Goal: Information Seeking & Learning: Learn about a topic

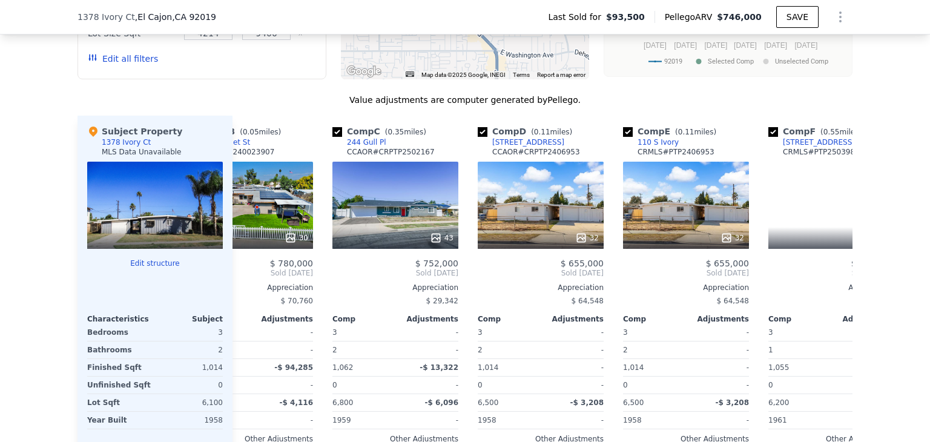
scroll to position [0, 210]
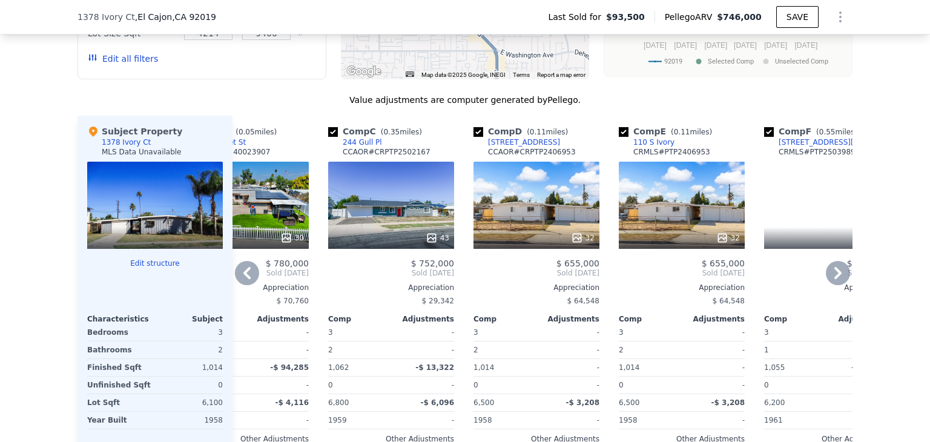
click at [512, 157] on div "CCAOR # CRPTP2406953" at bounding box center [532, 152] width 88 height 10
click at [501, 145] on div "[STREET_ADDRESS]" at bounding box center [524, 142] width 72 height 10
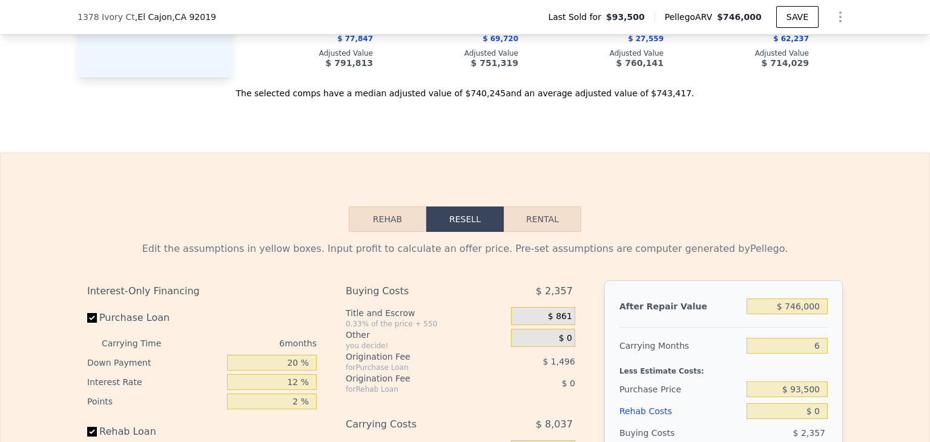
scroll to position [1583, 0]
click at [555, 231] on button "Rental" at bounding box center [543, 217] width 78 height 25
select select "30"
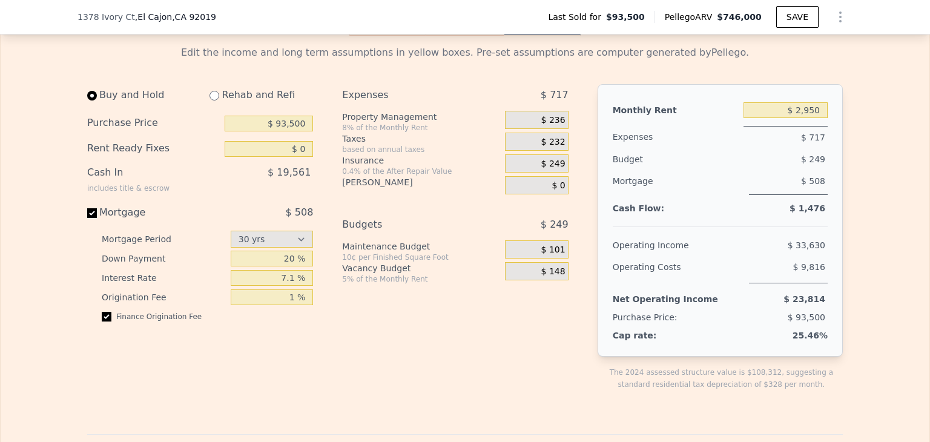
scroll to position [1766, 0]
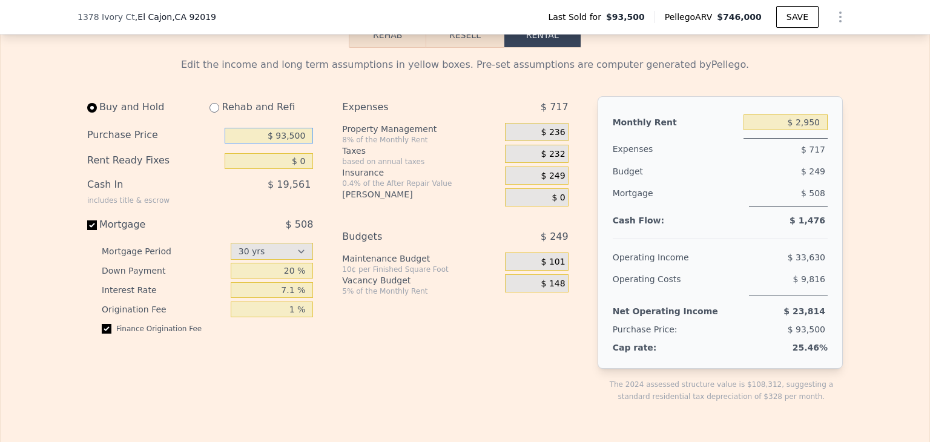
click at [295, 144] on input "$ 93,500" at bounding box center [269, 136] width 88 height 16
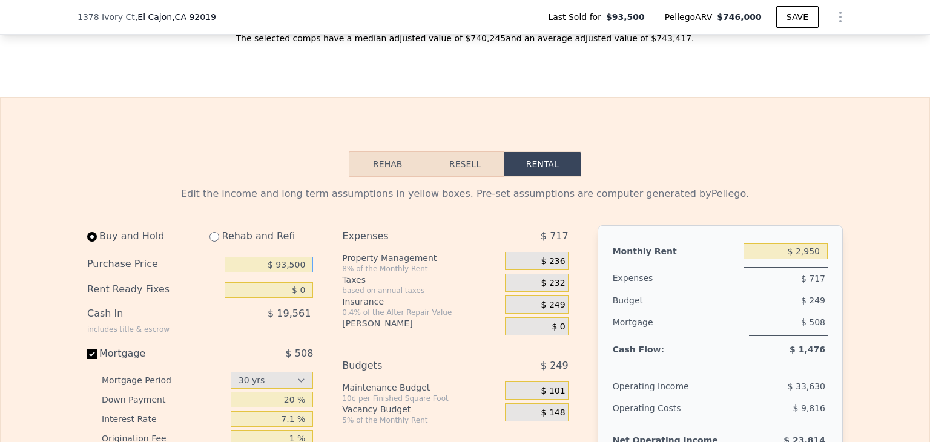
scroll to position [1780, 0]
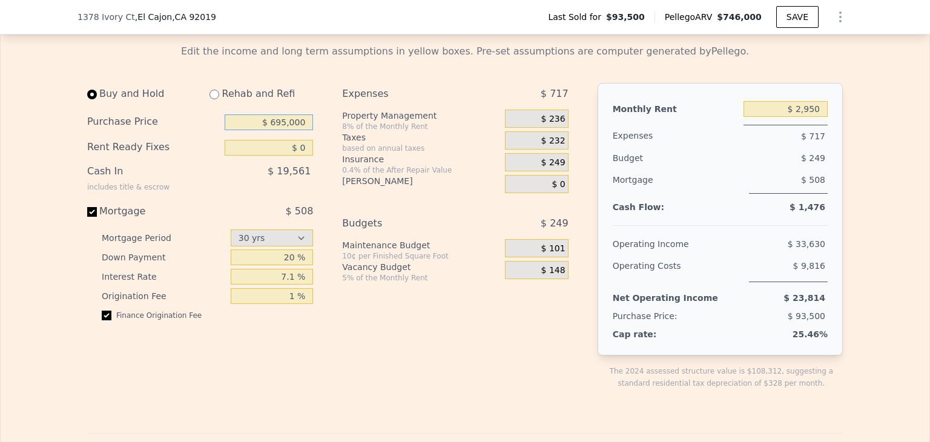
type input "$ 695,000"
click at [191, 215] on div "Buy and Hold Rehab and Refi Purchase Price $ 695,000 Rent Ready Fixes $ 0 Cash …" at bounding box center [200, 206] width 226 height 247
click at [286, 156] on input "$ 0" at bounding box center [269, 148] width 88 height 16
type input "$ 50,000"
click at [388, 371] on div "Expenses $ 717 Property Management 8% of the Monthly Rent $ 236 Taxes based on …" at bounding box center [460, 246] width 236 height 326
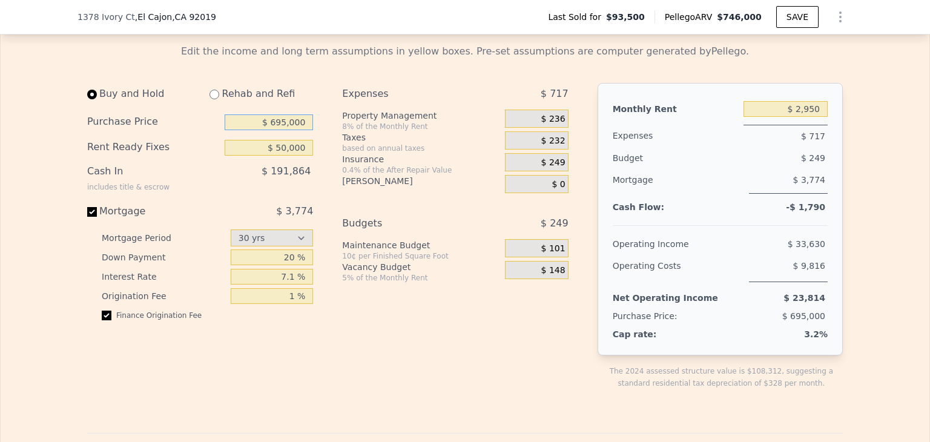
click at [282, 130] on input "$ 695,000" at bounding box center [269, 122] width 88 height 16
type input "$ 675,000"
click at [358, 319] on div "Expenses $ 717 Property Management 8% of the Monthly Rent $ 236 Taxes based on …" at bounding box center [460, 246] width 236 height 326
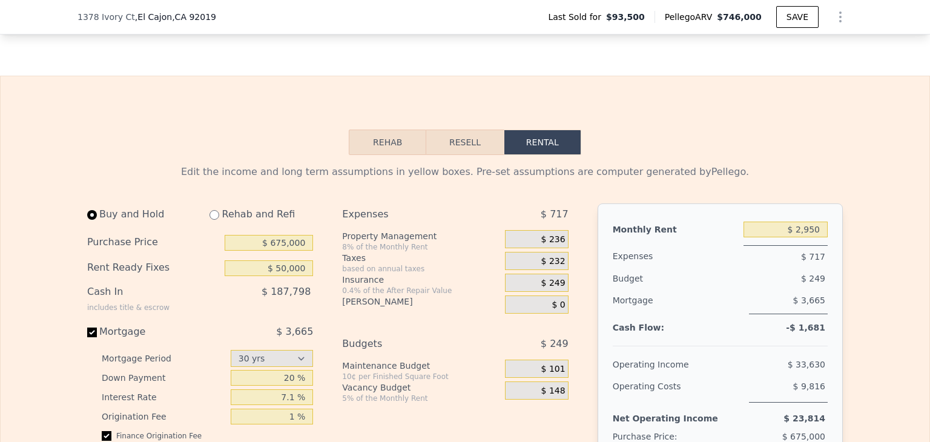
scroll to position [1659, 0]
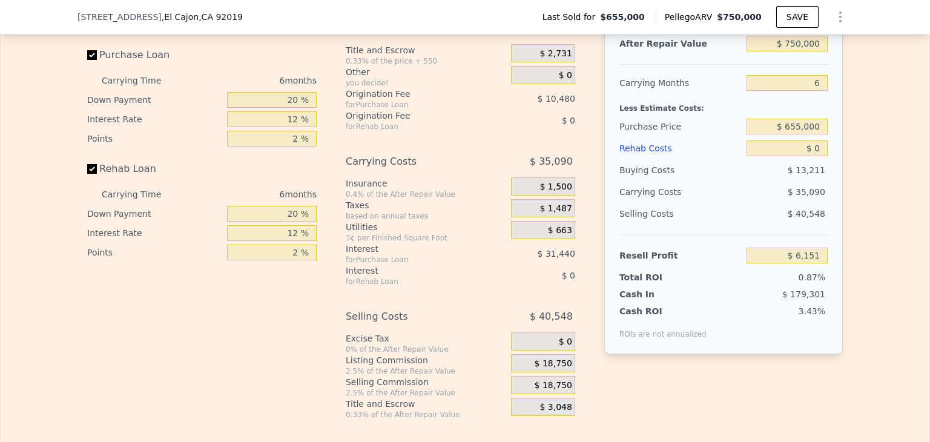
scroll to position [1969, 0]
click at [790, 153] on input "$ 0" at bounding box center [787, 147] width 81 height 16
type input "$ 80"
type input "$ 6,064"
type input "$ 800"
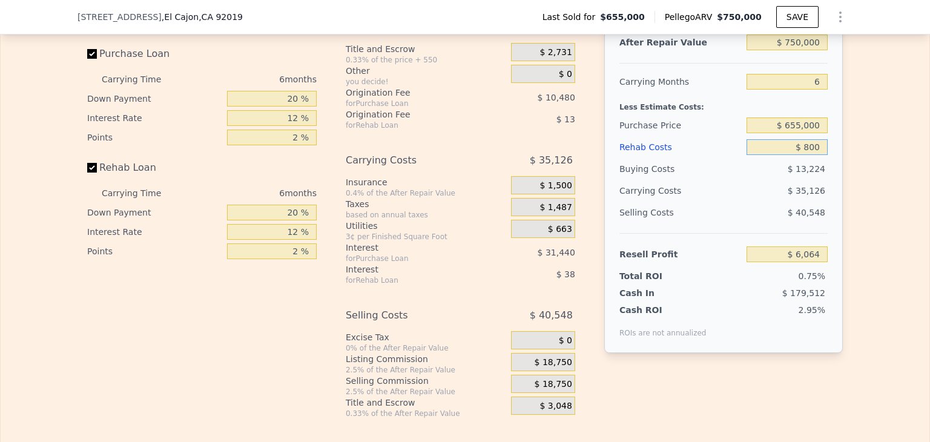
type input "$ 5,302"
type input "$ 8,000"
type input "-$ 2,361"
type input "$ 80,000"
type input "-$ 78,969"
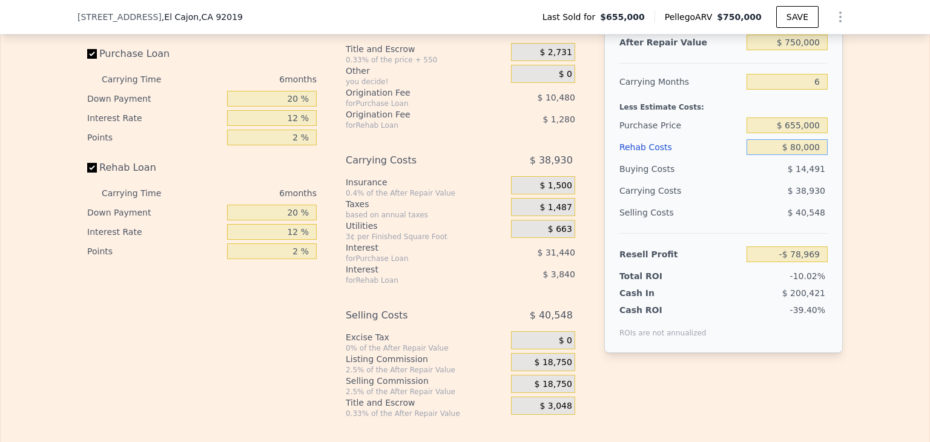
type input "$ 80,000"
click at [795, 133] on input "$ 655,000" at bounding box center [787, 125] width 81 height 16
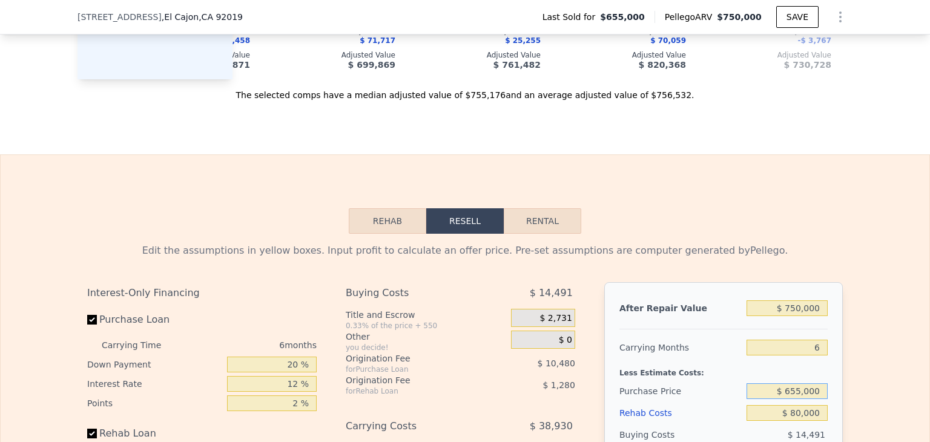
scroll to position [1703, 0]
click at [523, 234] on button "Rental" at bounding box center [543, 220] width 78 height 25
select select "30"
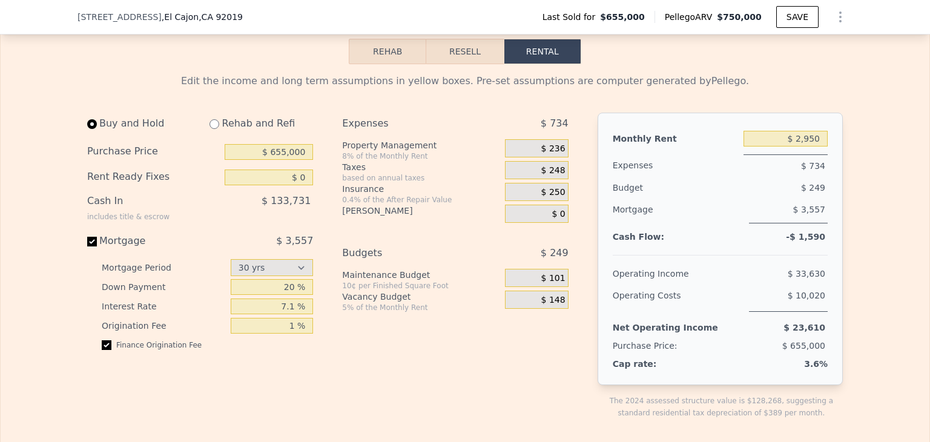
scroll to position [1898, 0]
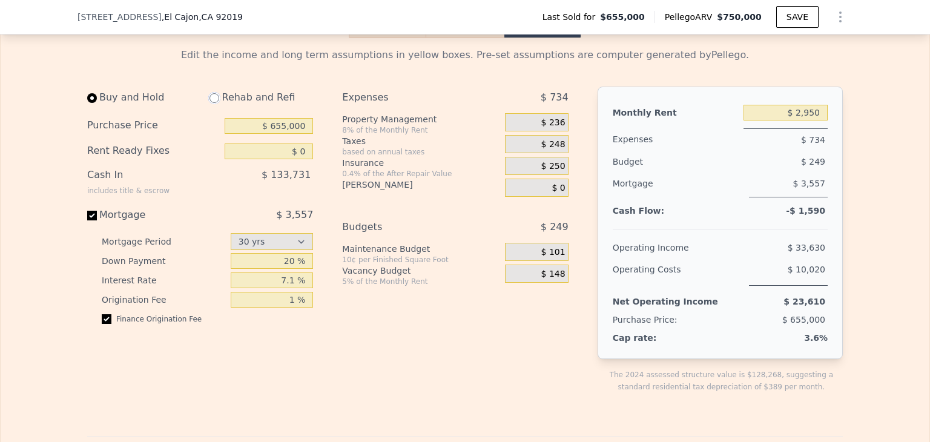
click at [211, 103] on input "radio" at bounding box center [215, 98] width 10 height 10
radio input "true"
type input "$ 80,000"
type input "$ 3,000"
select select "30"
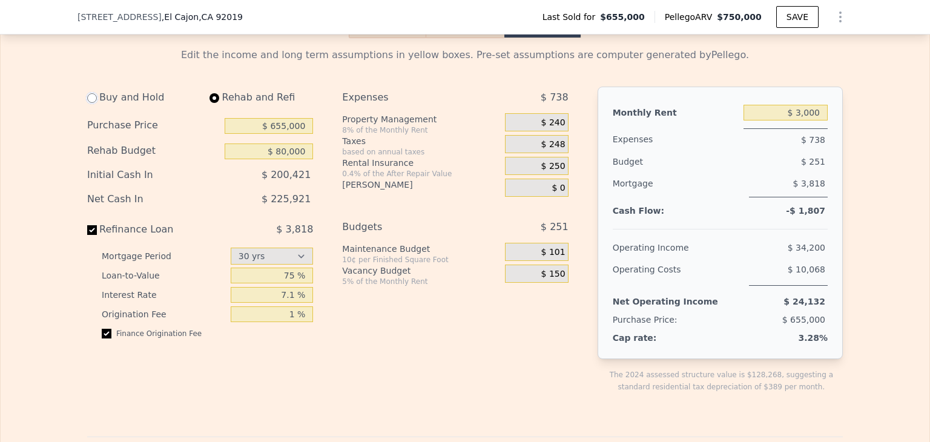
click at [88, 103] on input "radio" at bounding box center [92, 98] width 10 height 10
radio input "true"
type input "$ 0"
type input "$ 2,950"
select select "30"
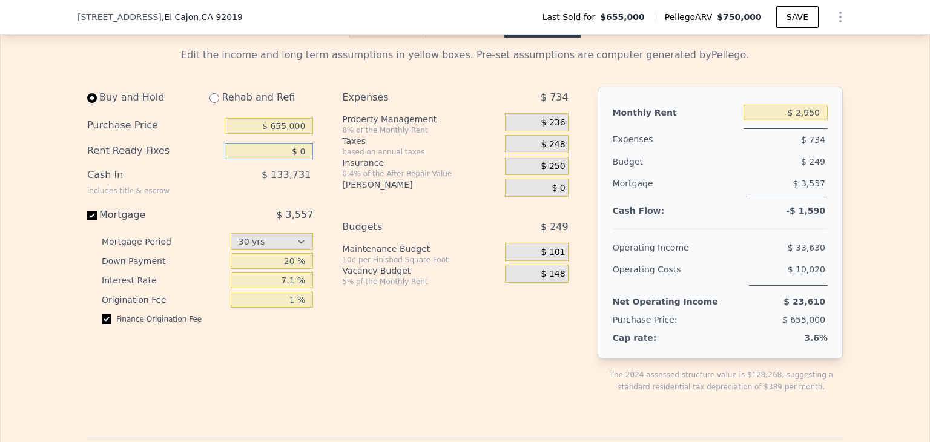
click at [283, 159] on input "$ 0" at bounding box center [269, 152] width 88 height 16
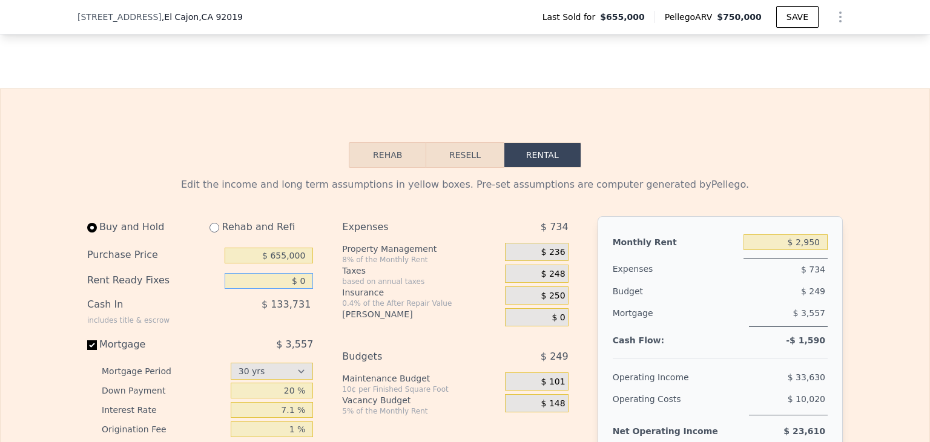
scroll to position [1768, 0]
type input "$ 1"
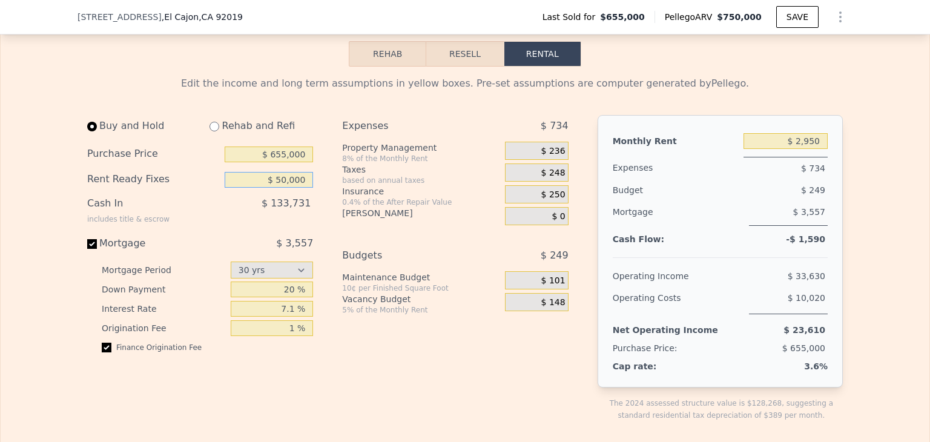
scroll to position [1870, 0]
type input "$ 50,000"
click at [300, 243] on div "Buy and Hold Rehab and Refi Purchase Price $ 655,000 Rent Ready Fixes $ 50,000 …" at bounding box center [200, 237] width 226 height 247
click at [252, 383] on div "Buy and Hold Rehab and Refi Purchase Price $ 655,000 Rent Ready Fixes $ 50,000 …" at bounding box center [205, 277] width 236 height 326
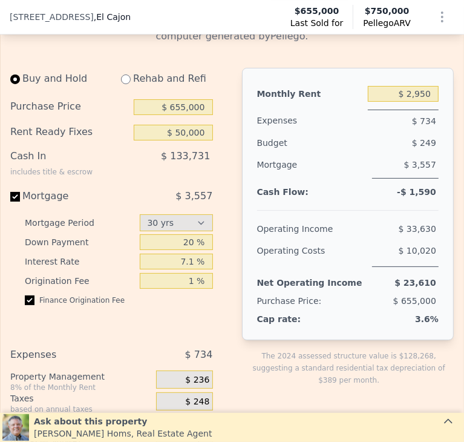
scroll to position [2136, 0]
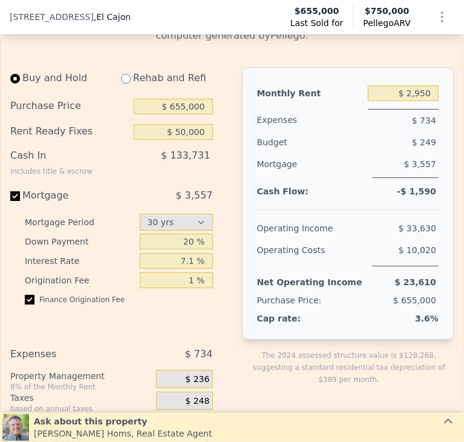
click at [126, 84] on input "radio" at bounding box center [126, 79] width 10 height 10
radio input "true"
type input "$ 80,000"
type input "$ 3,000"
select select "30"
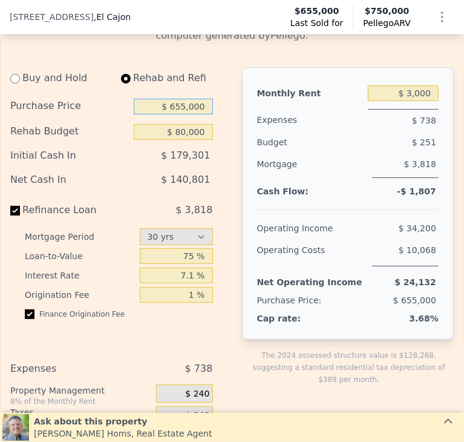
click at [182, 110] on input "$ 655,000" at bounding box center [173, 107] width 79 height 16
type input "$ 625,000"
click at [203, 167] on div "$ 179,301" at bounding box center [151, 156] width 124 height 22
click at [242, 179] on div "Monthly Rent $ 3,000 Expenses $ 738 Budget $ 251 Mortgage $ 3,818 Cash Flow: -$…" at bounding box center [348, 203] width 213 height 272
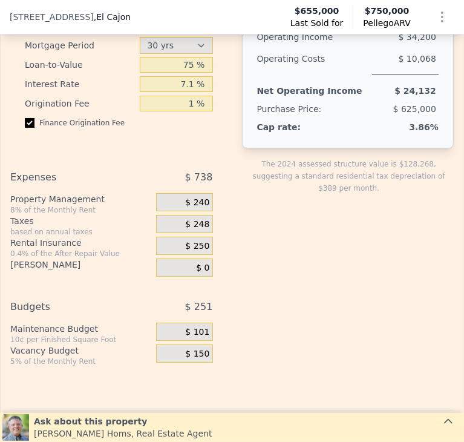
scroll to position [2328, 0]
click at [26, 117] on div "Mortgage Period 15 yrs 30 yrs Loan-to-Value 75 % Interest Rate 7.1 % Originatio…" at bounding box center [111, 87] width 203 height 102
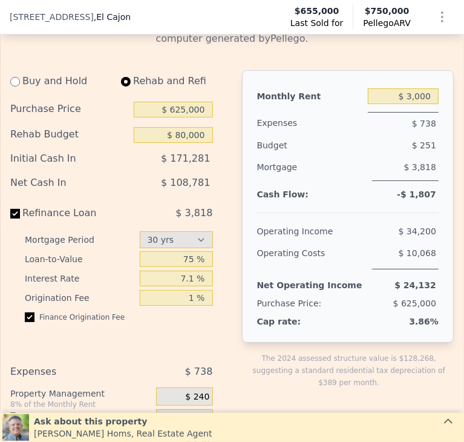
scroll to position [2134, 0]
type input "$ 50,000"
type input "$ 2,950"
select select "30"
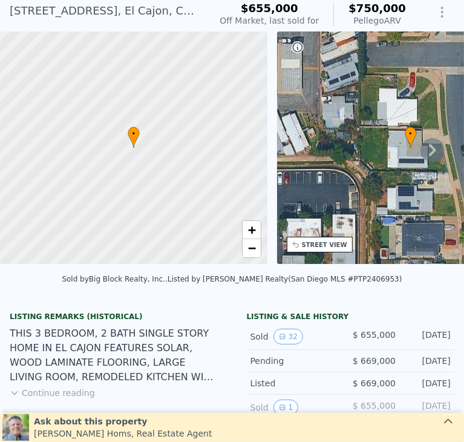
scroll to position [4, 0]
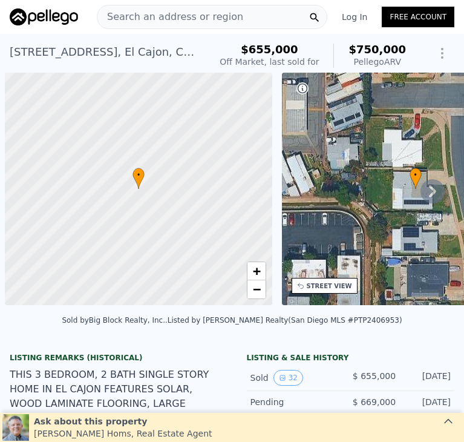
select select "30"
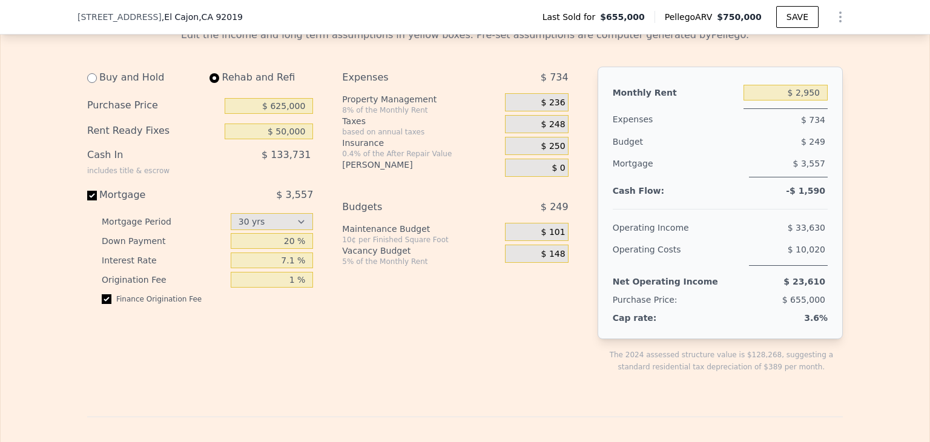
scroll to position [1952, 0]
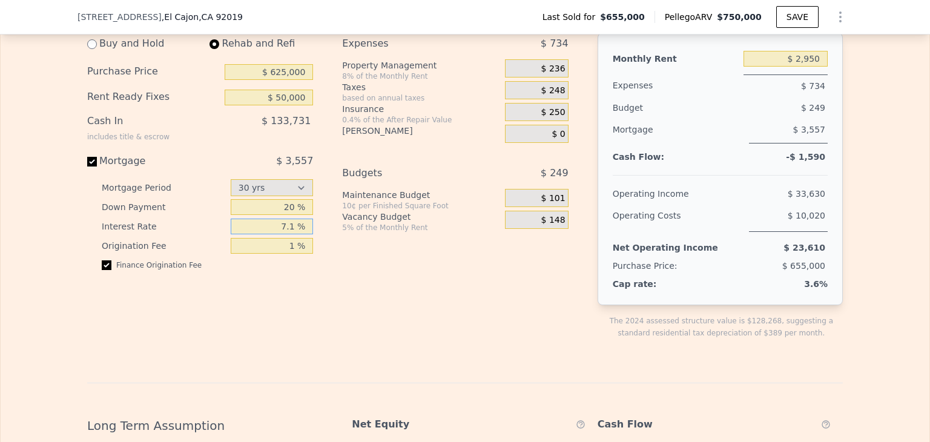
click at [291, 234] on input "7.1 %" at bounding box center [272, 227] width 83 height 16
type input "7 %"
type input "6.3 %"
click at [285, 215] on input "20 %" at bounding box center [272, 207] width 83 height 16
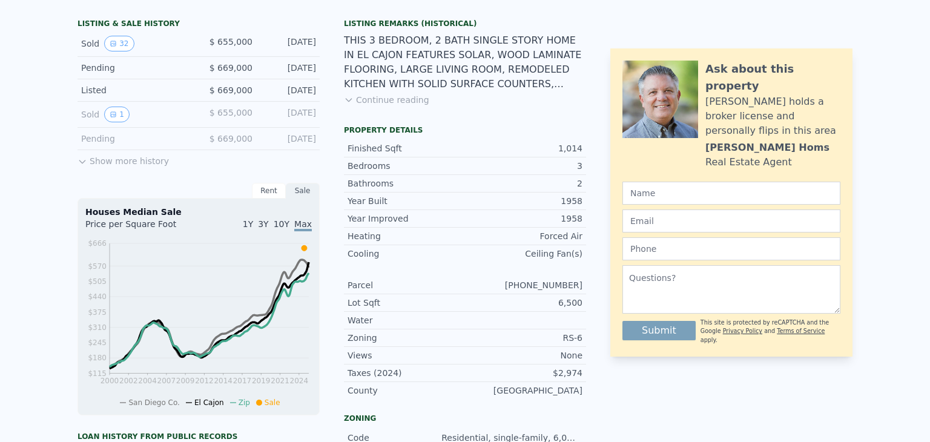
scroll to position [0, 0]
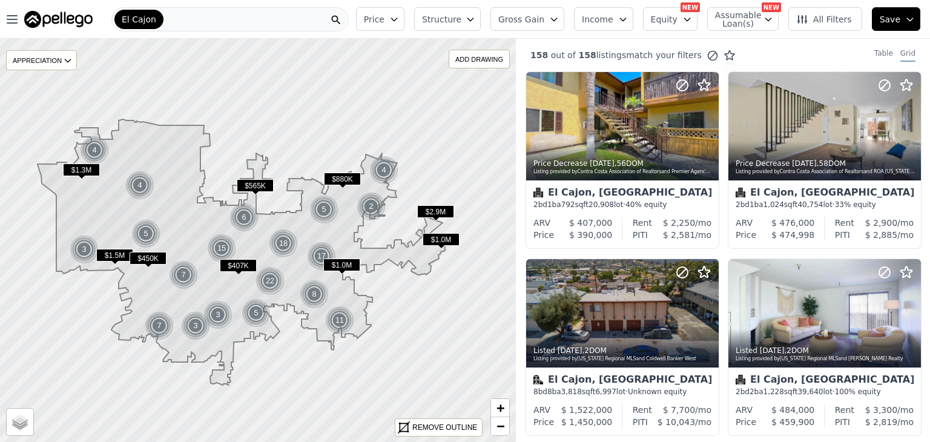
click at [561, 15] on button "Gross Gain" at bounding box center [527, 19] width 74 height 24
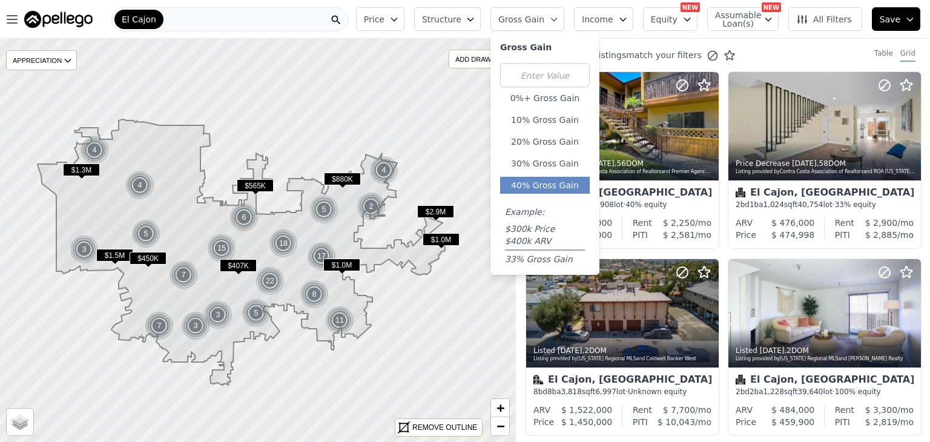
click at [573, 182] on button "40% Gross Gain" at bounding box center [545, 185] width 90 height 17
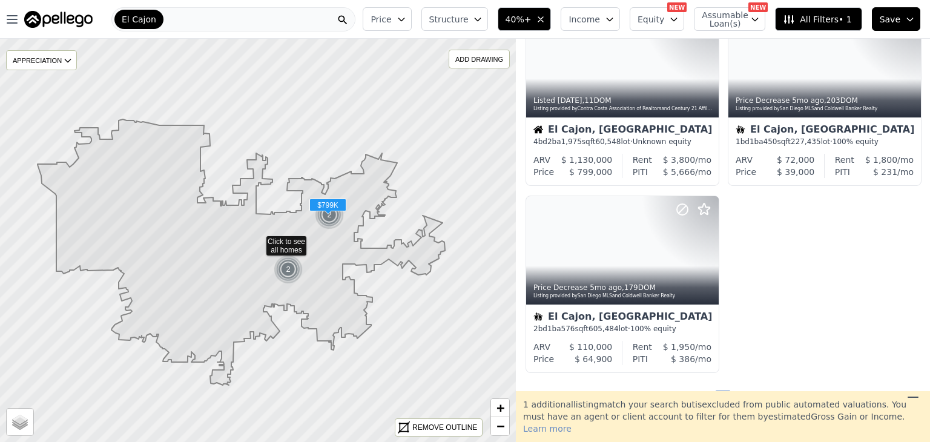
scroll to position [63, 0]
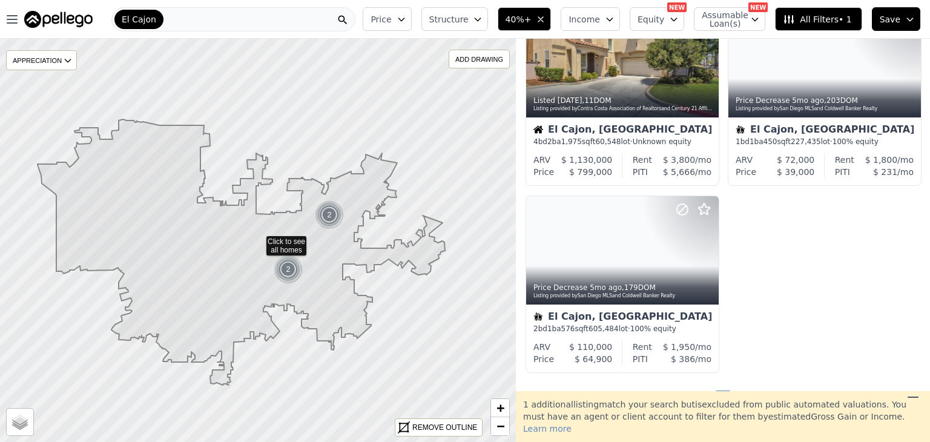
click at [546, 23] on icon "button" at bounding box center [541, 20] width 10 height 10
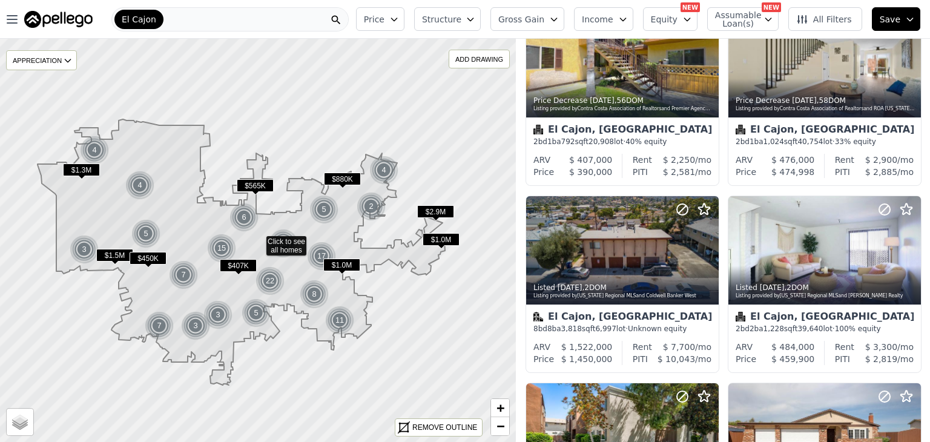
click at [461, 16] on span "Structure" at bounding box center [441, 19] width 39 height 12
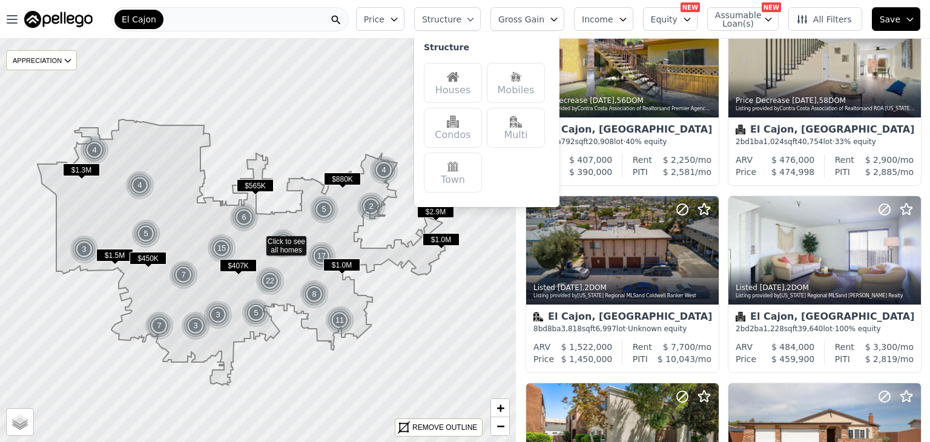
click at [459, 78] on img at bounding box center [453, 77] width 12 height 12
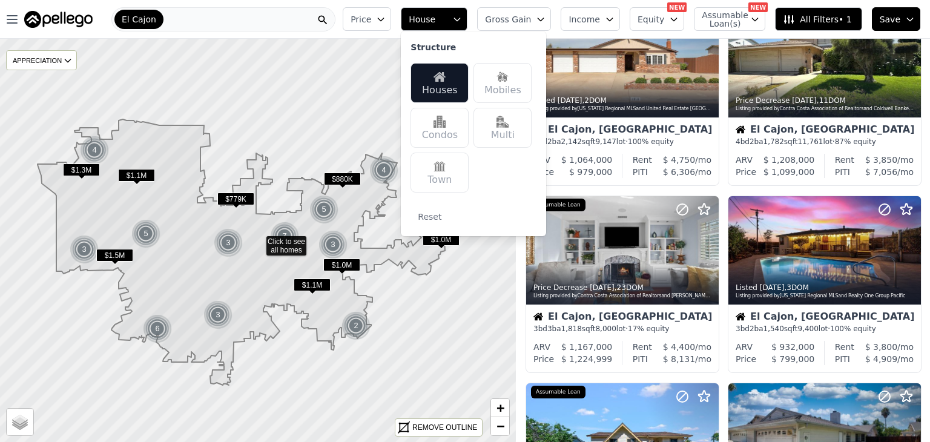
click at [527, 24] on span "Gross Gain" at bounding box center [508, 19] width 46 height 12
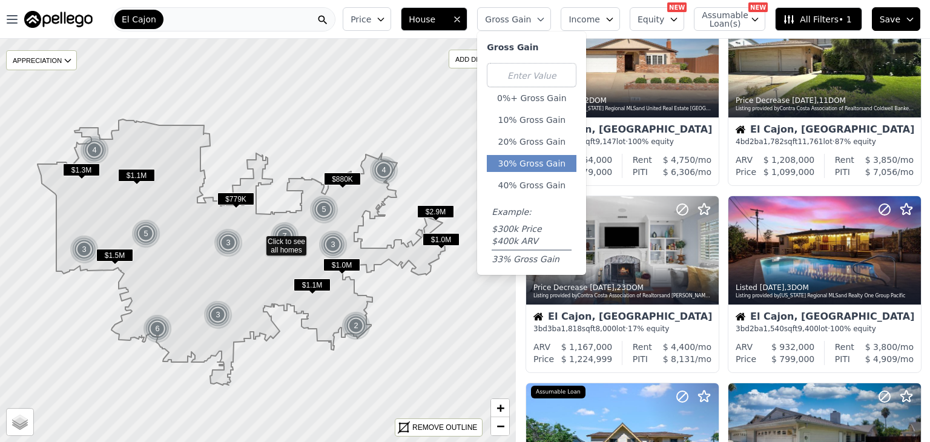
click at [535, 157] on button "30% Gross Gain" at bounding box center [532, 163] width 90 height 17
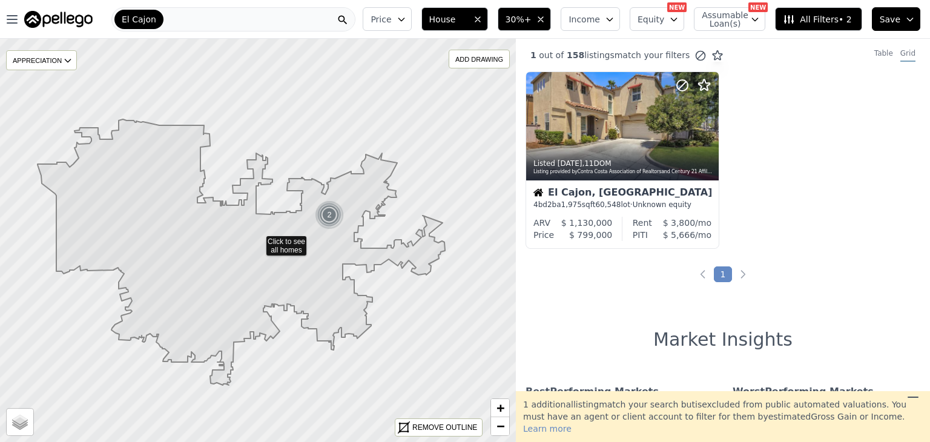
click at [532, 20] on span "30%+" at bounding box center [519, 19] width 26 height 12
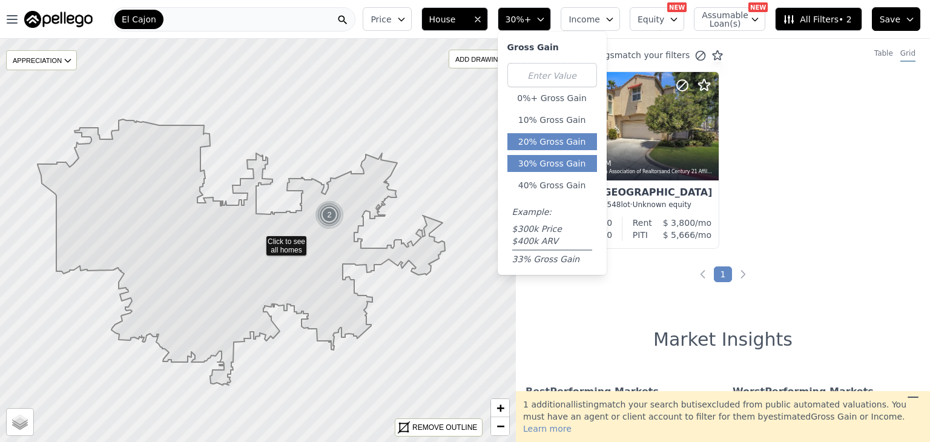
click at [559, 137] on button "20% Gross Gain" at bounding box center [552, 141] width 90 height 17
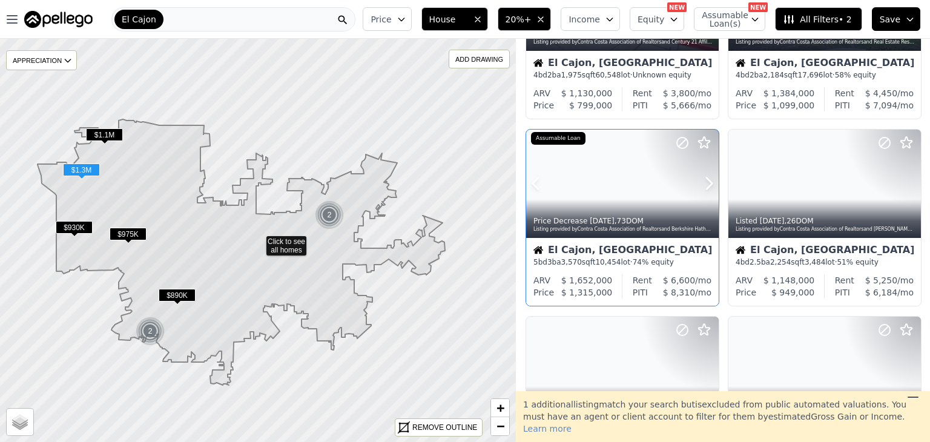
scroll to position [133, 0]
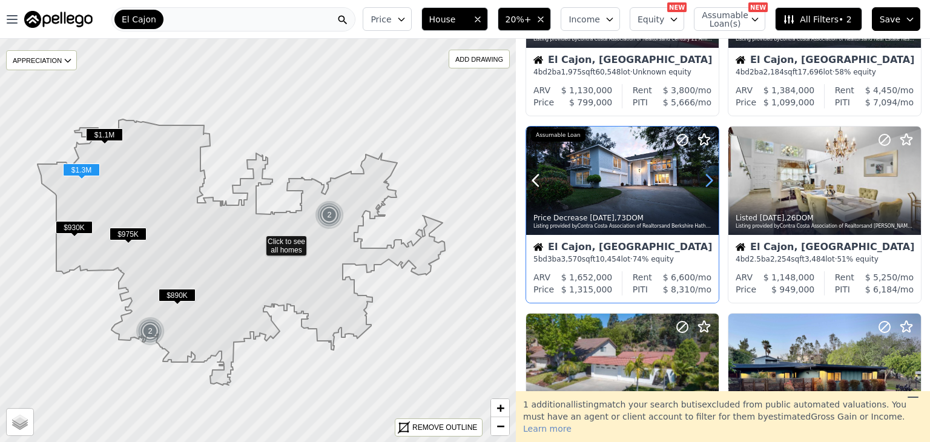
click at [711, 185] on icon at bounding box center [708, 180] width 19 height 19
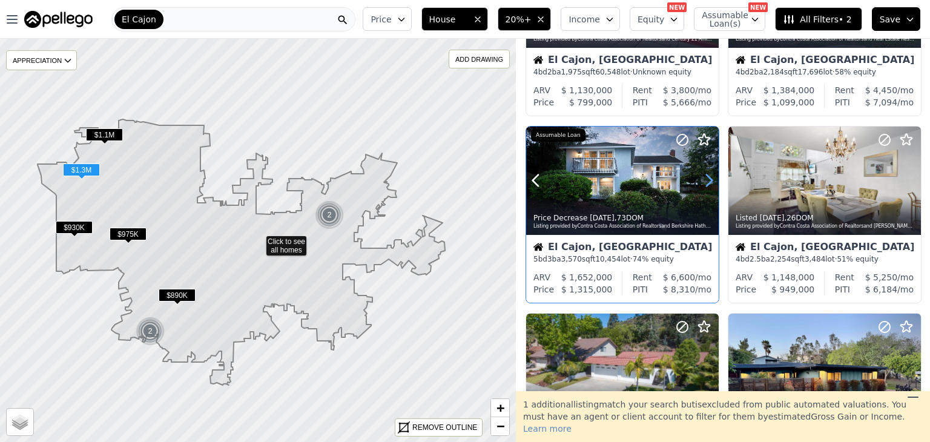
click at [711, 185] on icon at bounding box center [708, 180] width 19 height 19
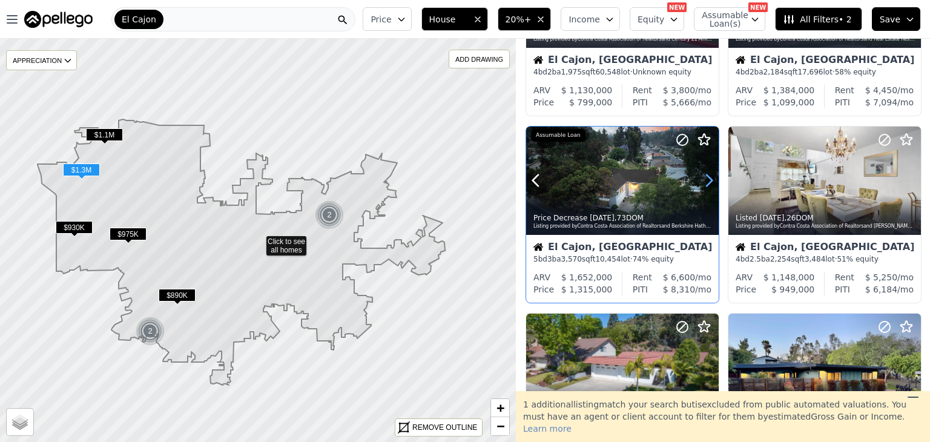
click at [711, 185] on icon at bounding box center [708, 180] width 19 height 19
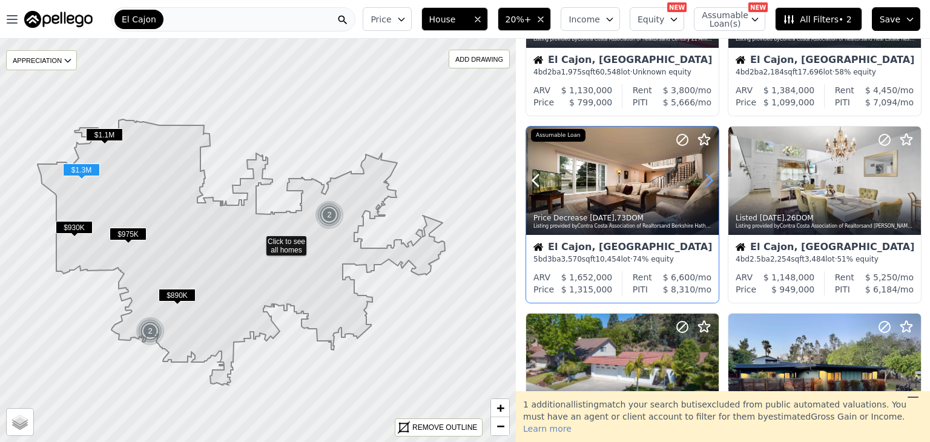
click at [711, 185] on icon at bounding box center [708, 180] width 19 height 19
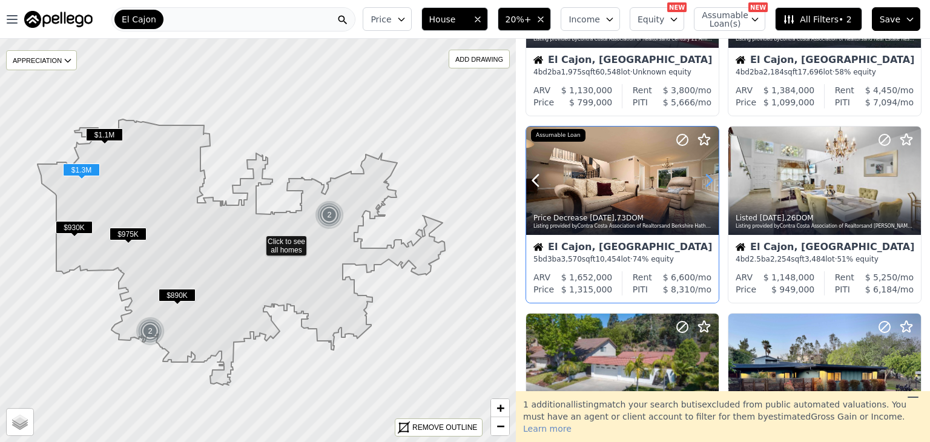
click at [711, 185] on icon at bounding box center [708, 180] width 19 height 19
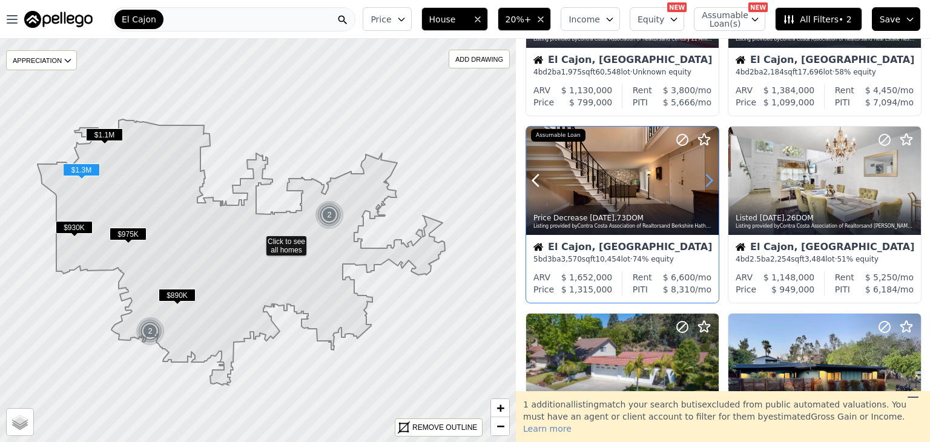
click at [711, 185] on icon at bounding box center [708, 180] width 19 height 19
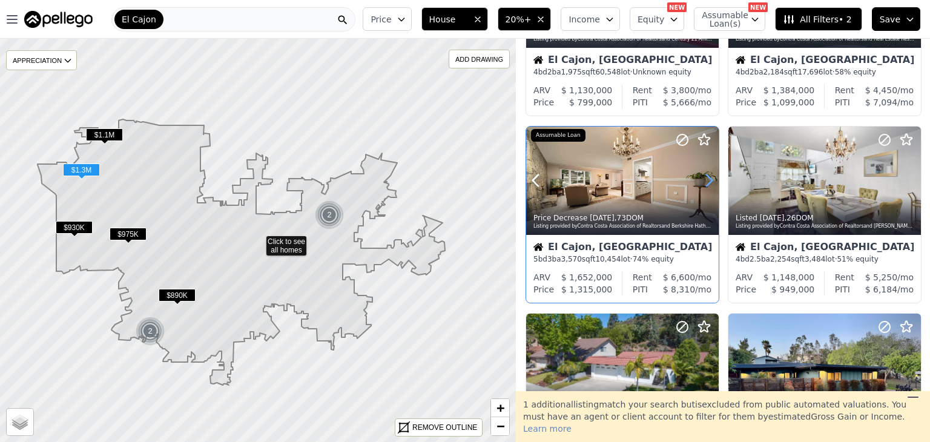
click at [711, 185] on icon at bounding box center [708, 180] width 19 height 19
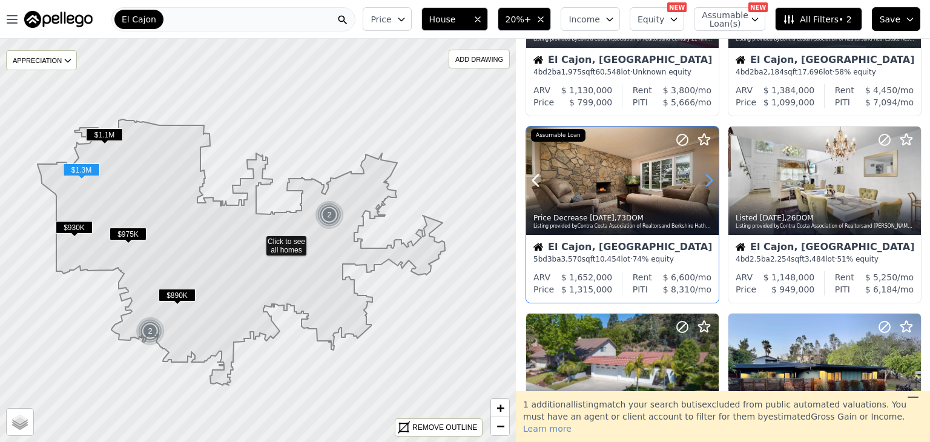
click at [711, 185] on icon at bounding box center [708, 180] width 19 height 19
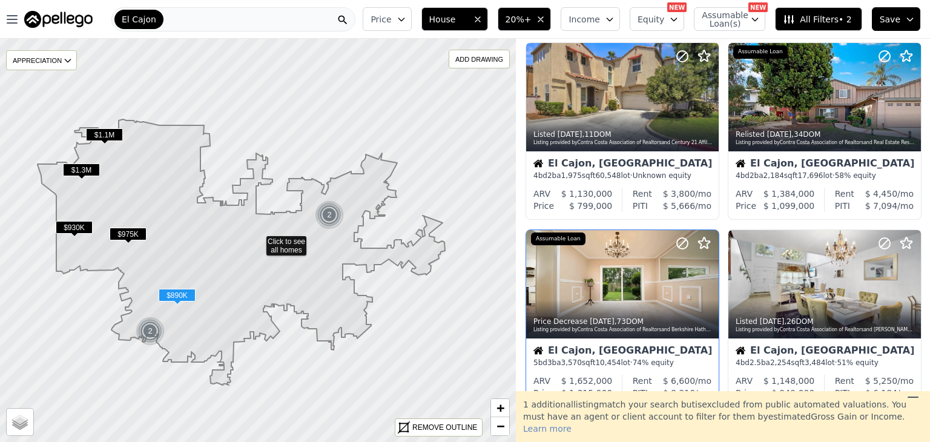
scroll to position [0, 0]
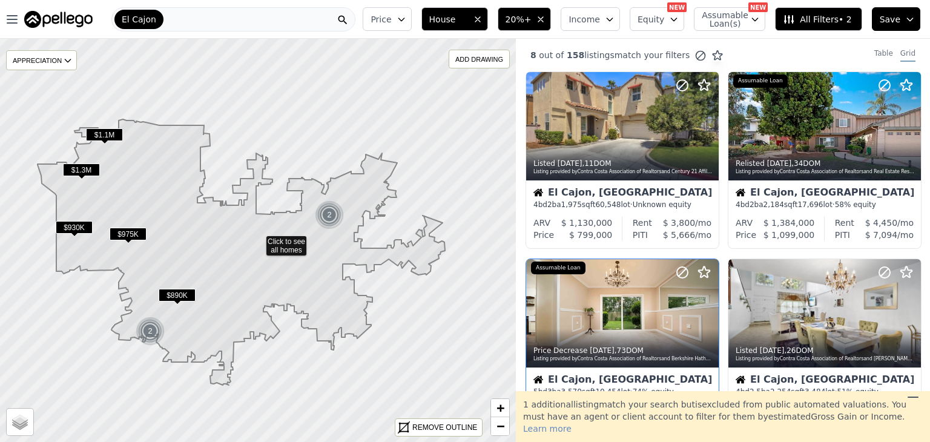
click at [592, 28] on button "Income" at bounding box center [590, 19] width 59 height 24
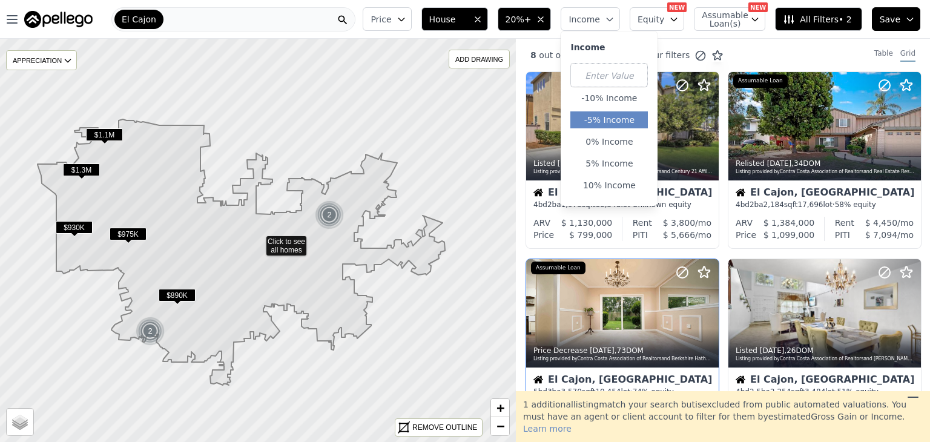
click at [608, 118] on button "-5% Income" at bounding box center [609, 119] width 78 height 17
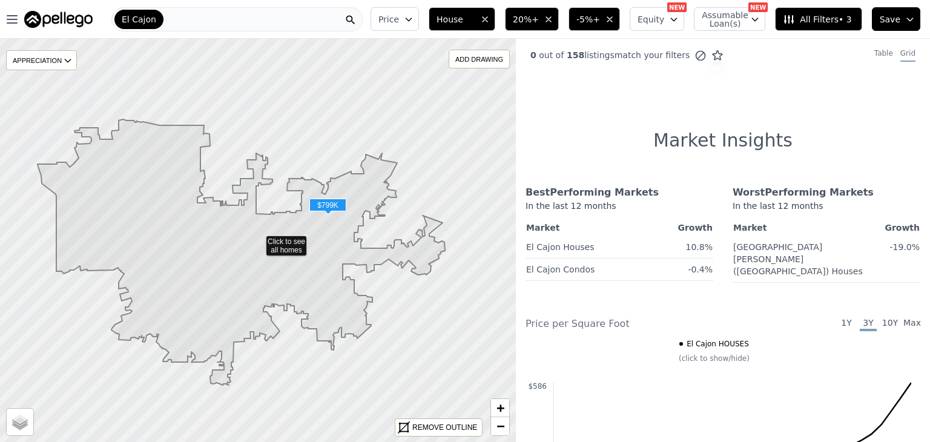
click at [620, 13] on button "-5%+" at bounding box center [594, 19] width 51 height 24
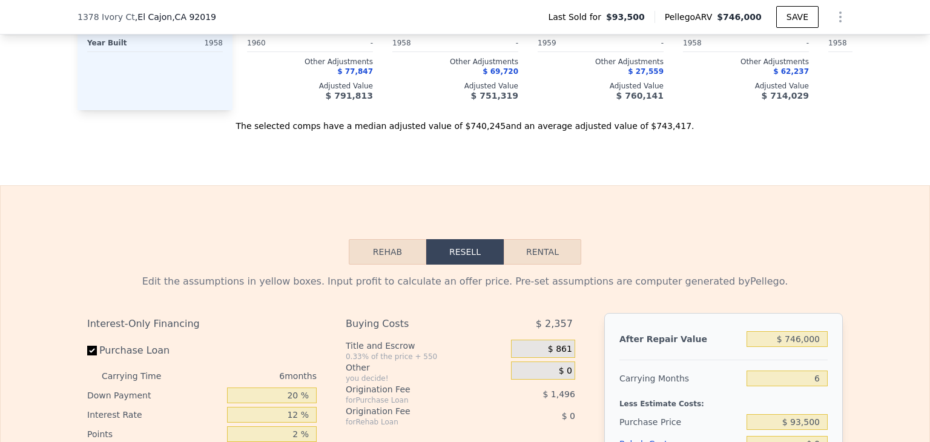
scroll to position [1551, 0]
click at [553, 260] on button "Rental" at bounding box center [543, 250] width 78 height 25
select select "30"
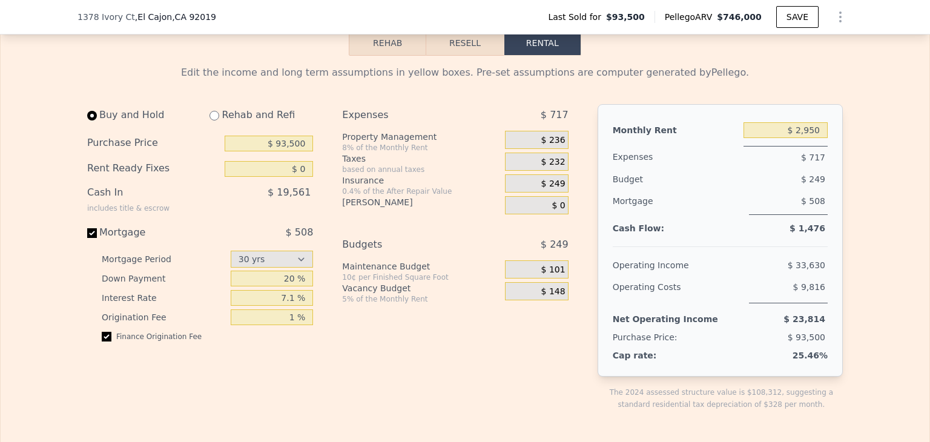
scroll to position [1759, 0]
click at [210, 125] on div "Rehab and Refi" at bounding box center [256, 115] width 113 height 22
click at [210, 120] on input "radio" at bounding box center [215, 115] width 10 height 10
radio input "true"
type input "$ 7,750"
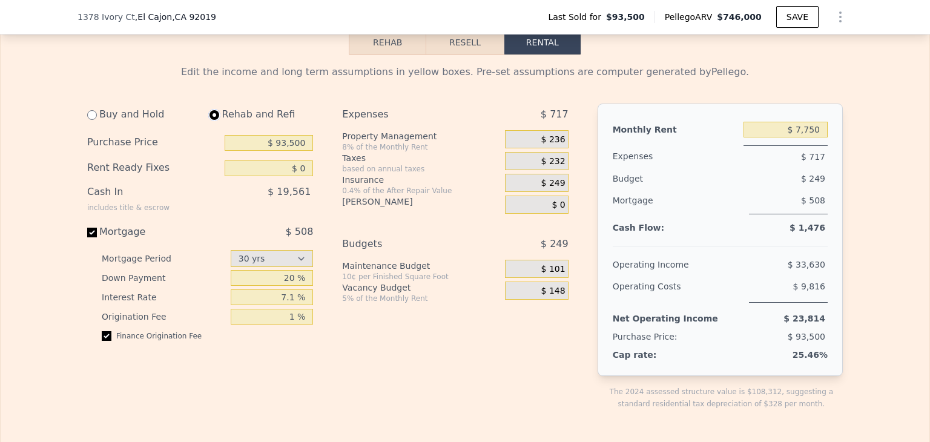
select select "30"
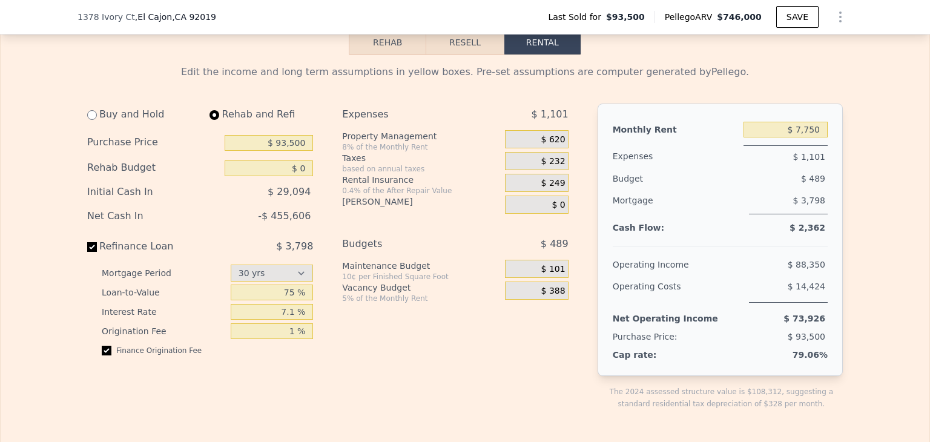
click at [87, 125] on div "Buy and Hold" at bounding box center [141, 115] width 108 height 22
click at [87, 120] on input "radio" at bounding box center [92, 115] width 10 height 10
radio input "true"
type input "$ 2,950"
select select "30"
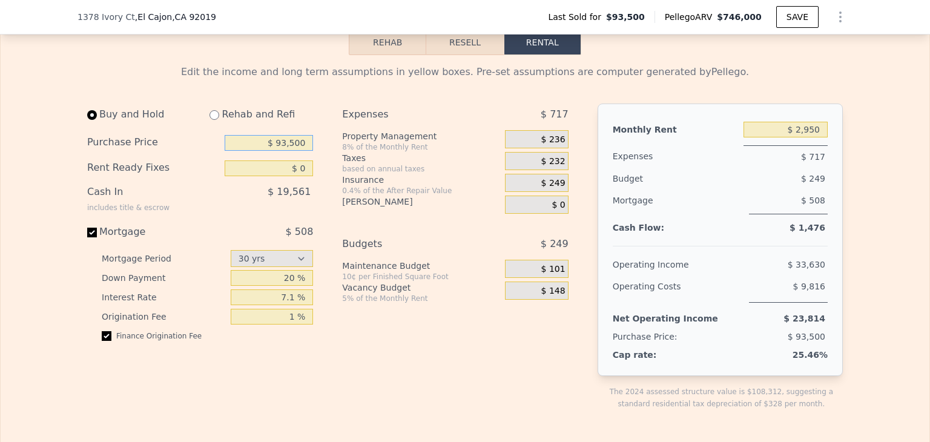
click at [280, 151] on input "$ 93,500" at bounding box center [269, 143] width 88 height 16
type input "$ 695,000"
click at [280, 151] on input "$ 695,000" at bounding box center [269, 143] width 88 height 16
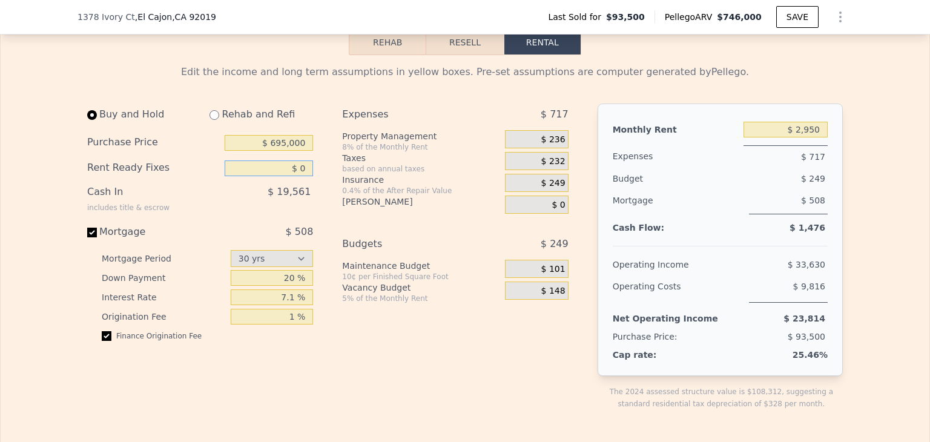
click at [291, 176] on input "$ 0" at bounding box center [269, 168] width 88 height 16
click at [284, 286] on input "20 %" at bounding box center [272, 278] width 83 height 16
click at [811, 137] on input "$ 2,950" at bounding box center [786, 130] width 84 height 16
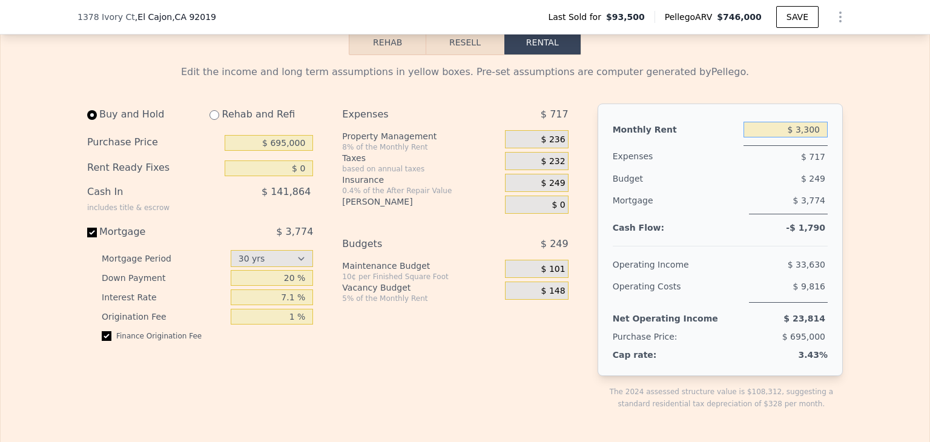
type input "$ 3,300"
click at [668, 224] on div "Mortgage $ 3,774" at bounding box center [720, 207] width 215 height 35
click at [277, 305] on input "7.1 %" at bounding box center [272, 297] width 83 height 16
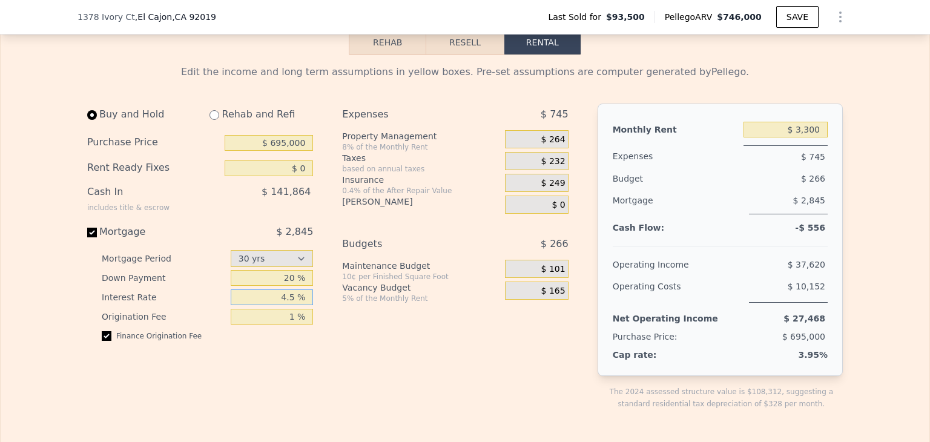
type input "4.5 %"
click at [322, 374] on div "Buy and Hold Rehab and Refi Purchase Price $ 695,000 Rent Ready Fixes $ 0 Cash …" at bounding box center [332, 267] width 491 height 326
click at [291, 176] on input "$ 0" at bounding box center [269, 168] width 88 height 16
type input "$ 50,000"
click at [324, 248] on div "Buy and Hold Rehab and Refi Purchase Price $ 695,000 Rent Ready Fixes $ 50,000 …" at bounding box center [332, 267] width 491 height 326
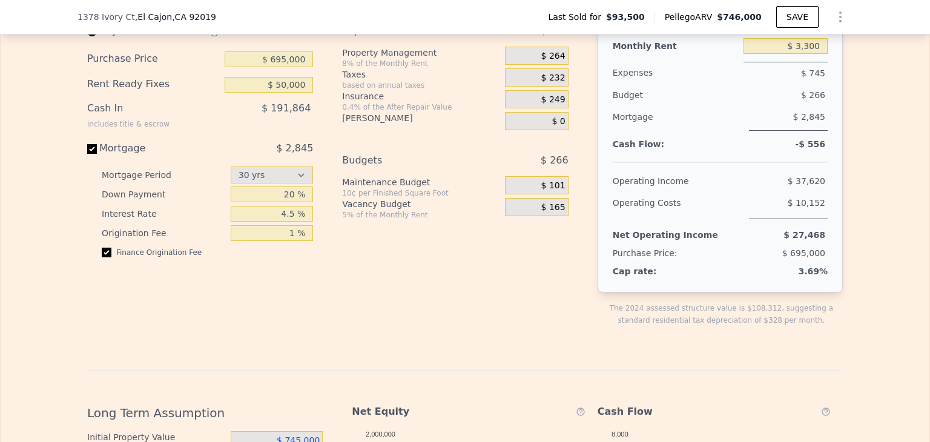
scroll to position [1841, 0]
click at [266, 151] on div "Buy and Hold Rehab and Refi Purchase Price $ 695,000 Rent Ready Fixes $ 50,000 …" at bounding box center [200, 144] width 226 height 247
type input "$ 2,950"
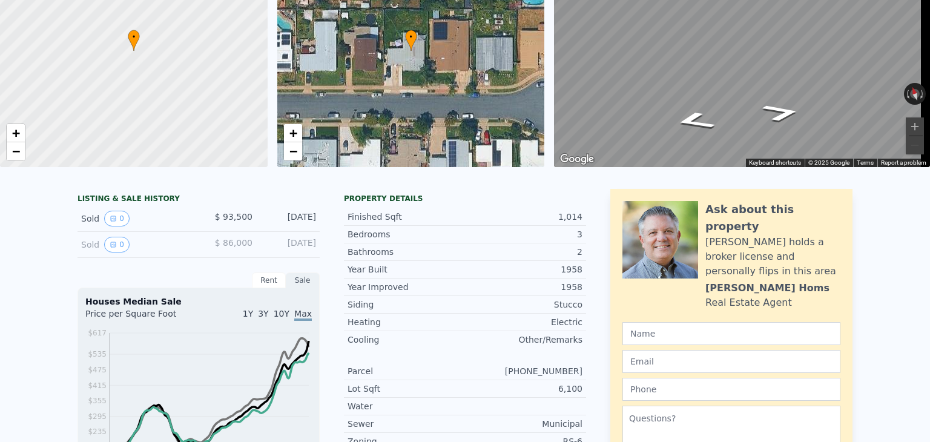
scroll to position [4, 0]
